Goal: Task Accomplishment & Management: Use online tool/utility

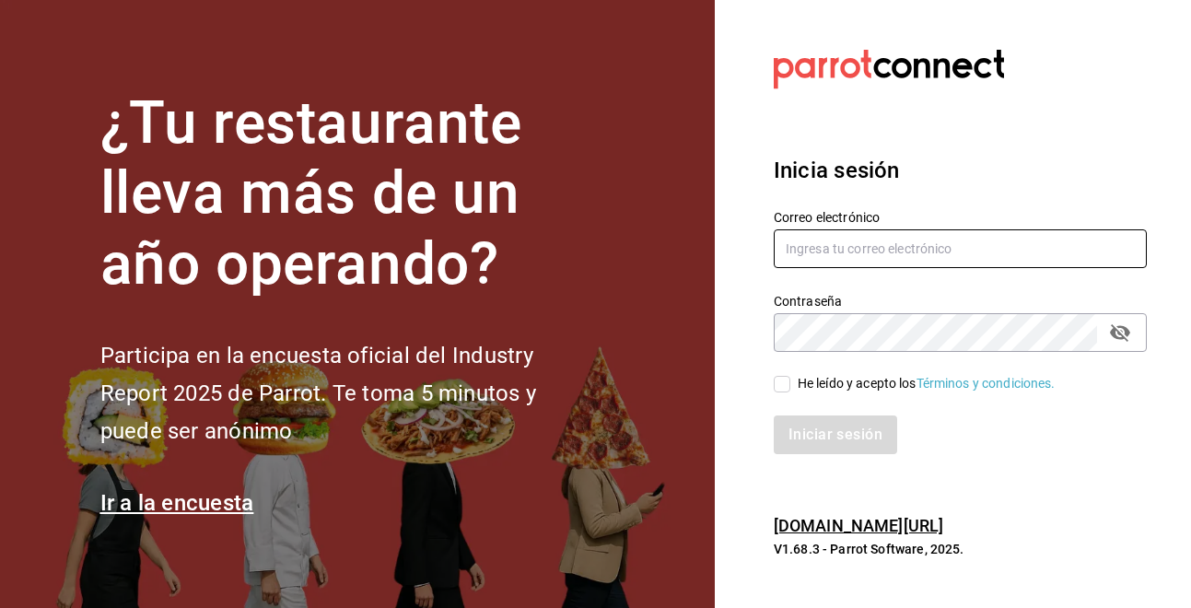
click at [889, 261] on input "text" at bounding box center [959, 248] width 373 height 39
type input "[EMAIL_ADDRESS][DOMAIN_NAME]"
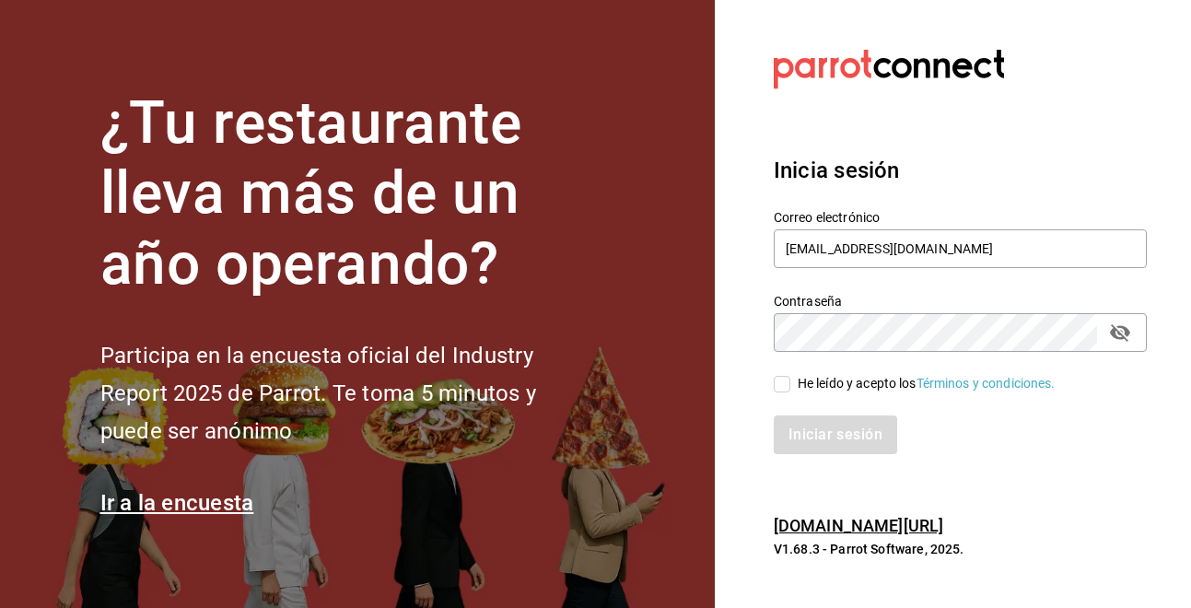
click at [1112, 337] on icon "passwordField" at bounding box center [1120, 332] width 22 height 22
click at [784, 385] on input "He leído y acepto los Términos y condiciones." at bounding box center [781, 384] width 17 height 17
checkbox input "true"
click at [804, 424] on button "Iniciar sesión" at bounding box center [835, 434] width 125 height 39
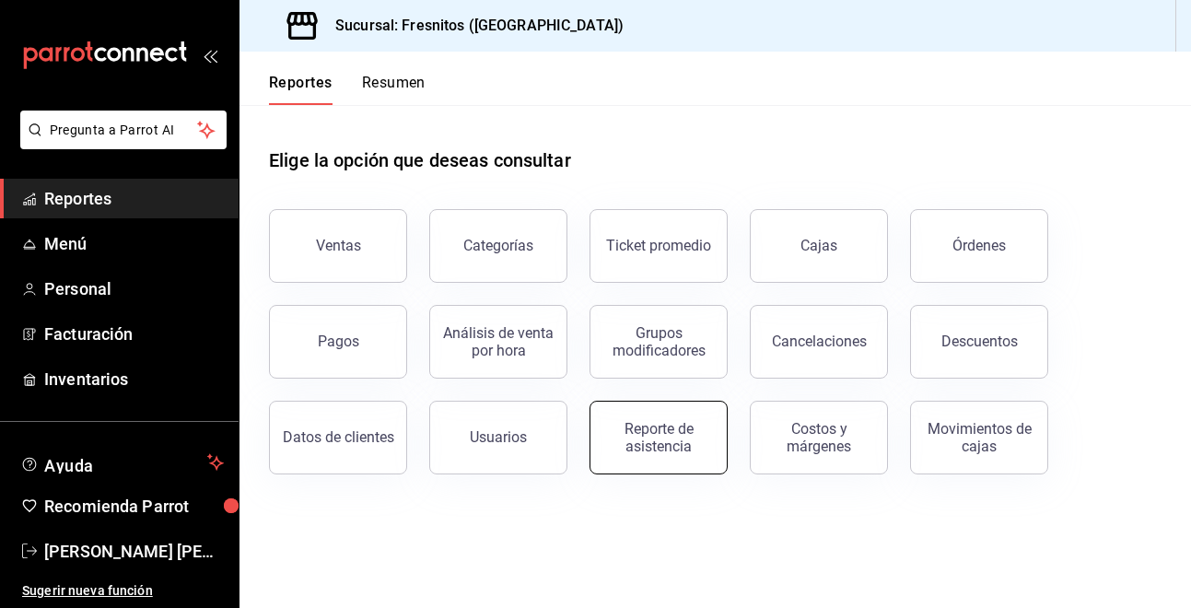
click at [668, 445] on div "Reporte de asistencia" at bounding box center [658, 437] width 114 height 35
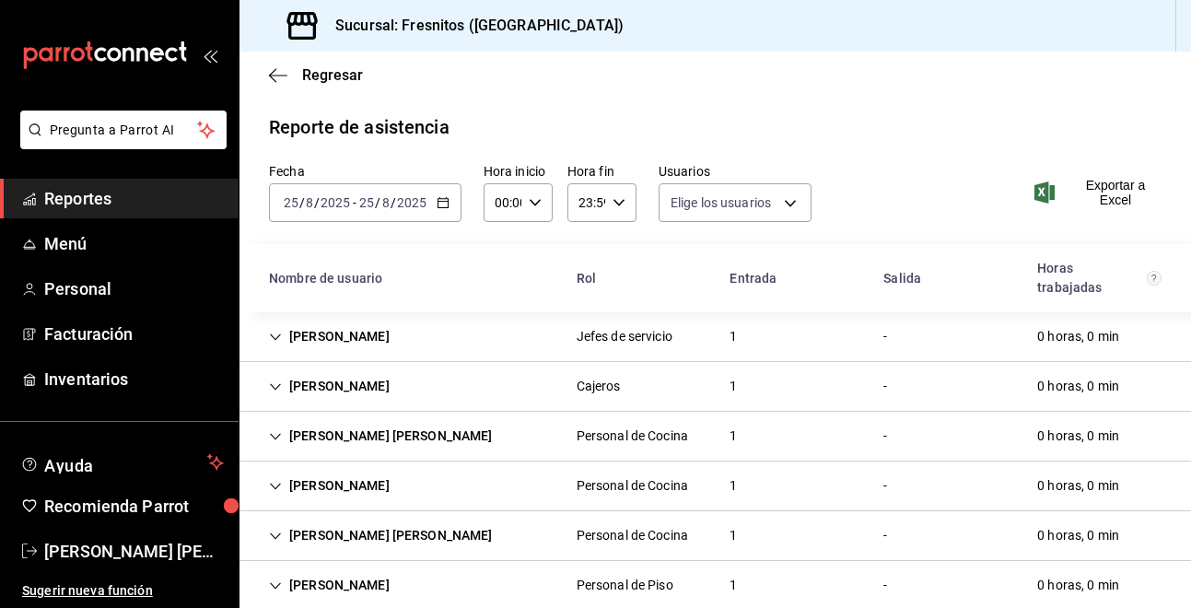
type input "abd8f7ad-022e-4708-9c73-6478ce942983,f5b0584e-410d-4ce4-92c0-fee07d9fc9b8,d35ff…"
click at [444, 209] on div "2025-08-25 25 / 8 / 2025 - 2025-08-25 25 / 8 / 2025" at bounding box center [365, 202] width 192 height 39
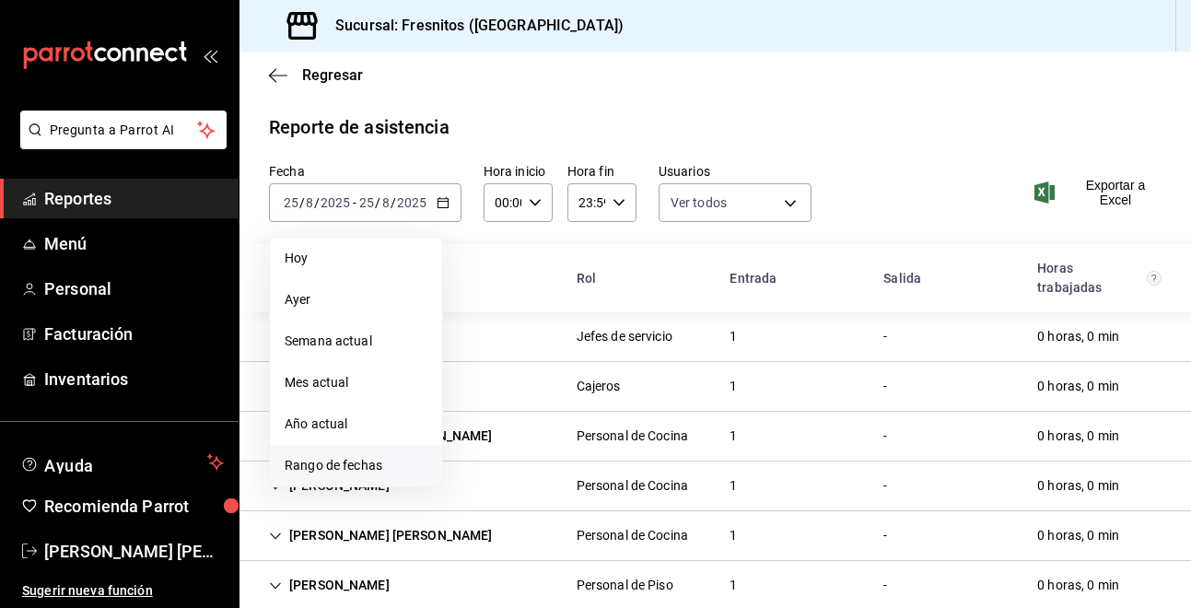
click at [368, 472] on span "Rango de fechas" at bounding box center [356, 465] width 143 height 19
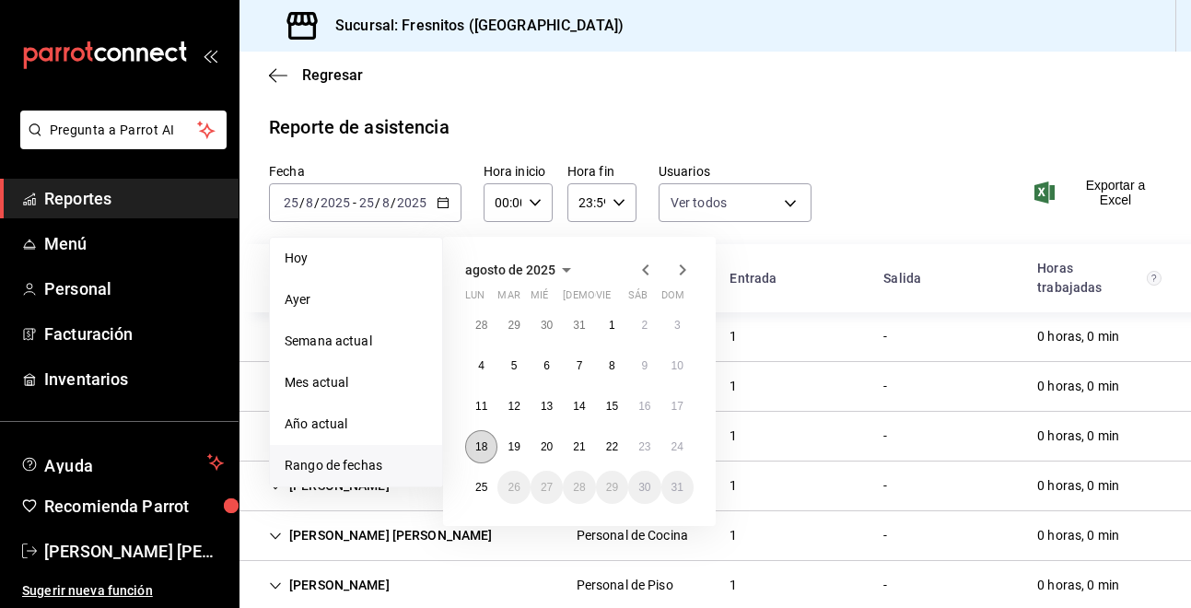
click at [481, 446] on abbr "18" at bounding box center [481, 446] width 12 height 13
drag, startPoint x: 481, startPoint y: 446, endPoint x: 677, endPoint y: 444, distance: 196.1
click at [677, 444] on div "28 29 30 31 1 2 3 4 5 6 7 8 9 10 11 12 13 14 15 16 17 18 19 20 21 22 23 24 25 2…" at bounding box center [579, 405] width 228 height 195
click at [677, 444] on abbr "24" at bounding box center [677, 446] width 12 height 13
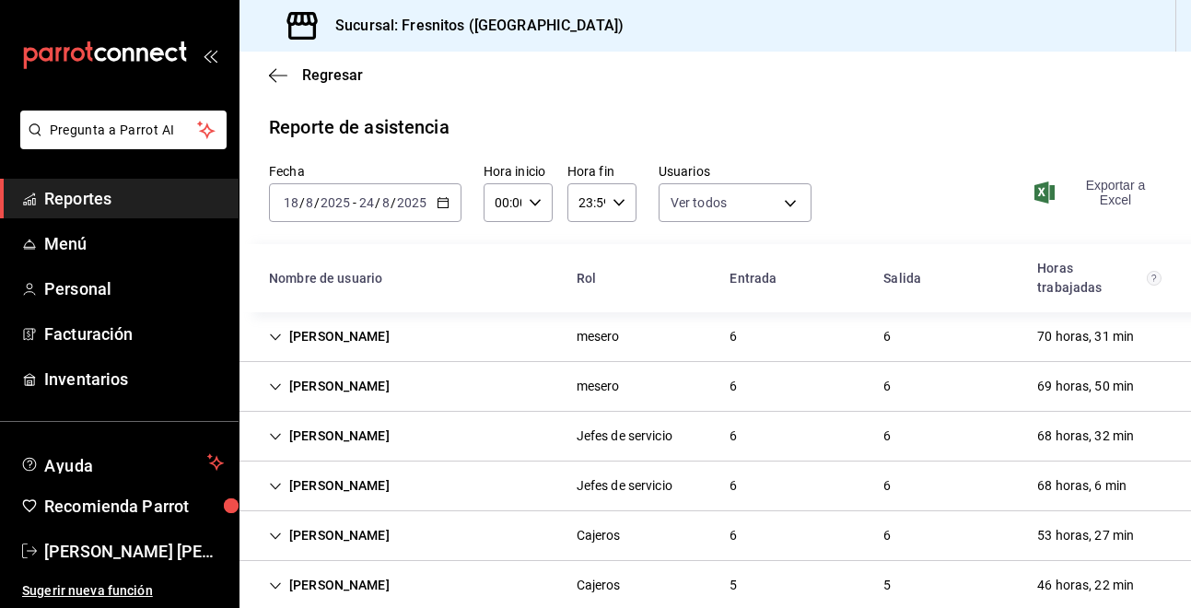
click at [1092, 201] on span "Exportar a Excel" at bounding box center [1099, 192] width 123 height 29
